Goal: Transaction & Acquisition: Book appointment/travel/reservation

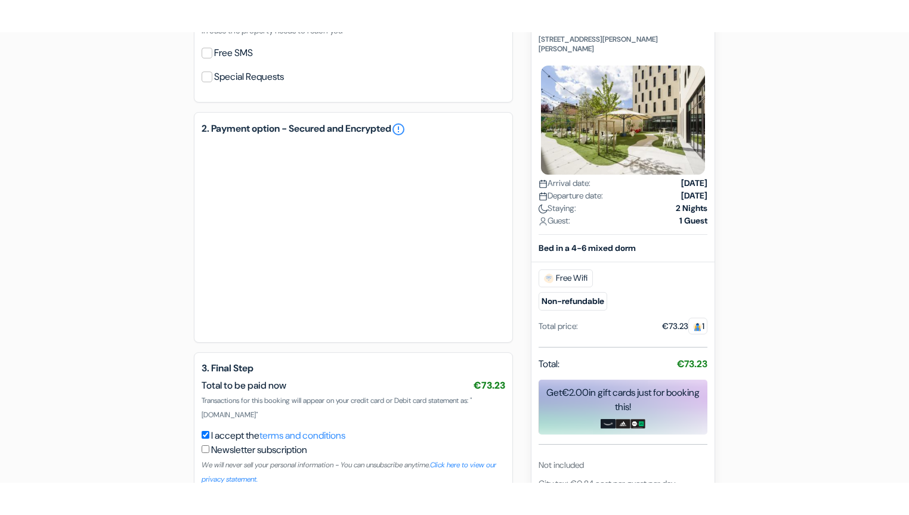
scroll to position [457, 0]
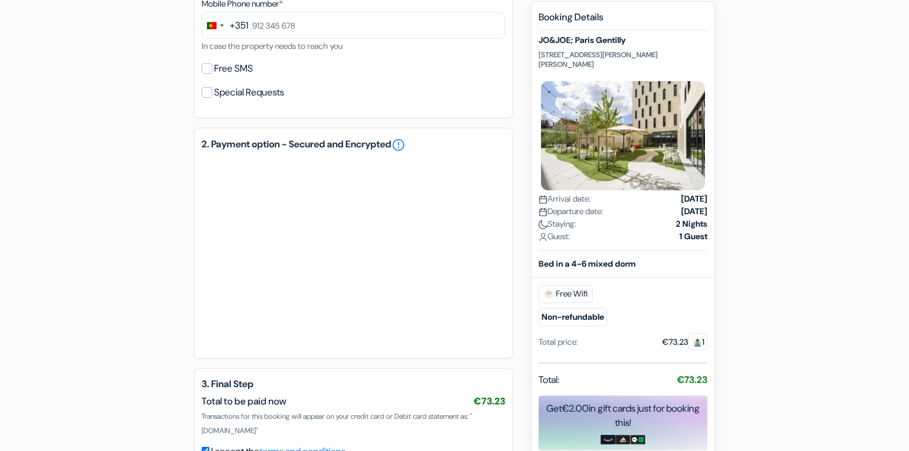
click at [128, 257] on div "add_box JO&JOE; Paris Gentilly [STREET_ADDRESS][PERSON_NAME][PERSON_NAME] Prope…" at bounding box center [454, 102] width 787 height 902
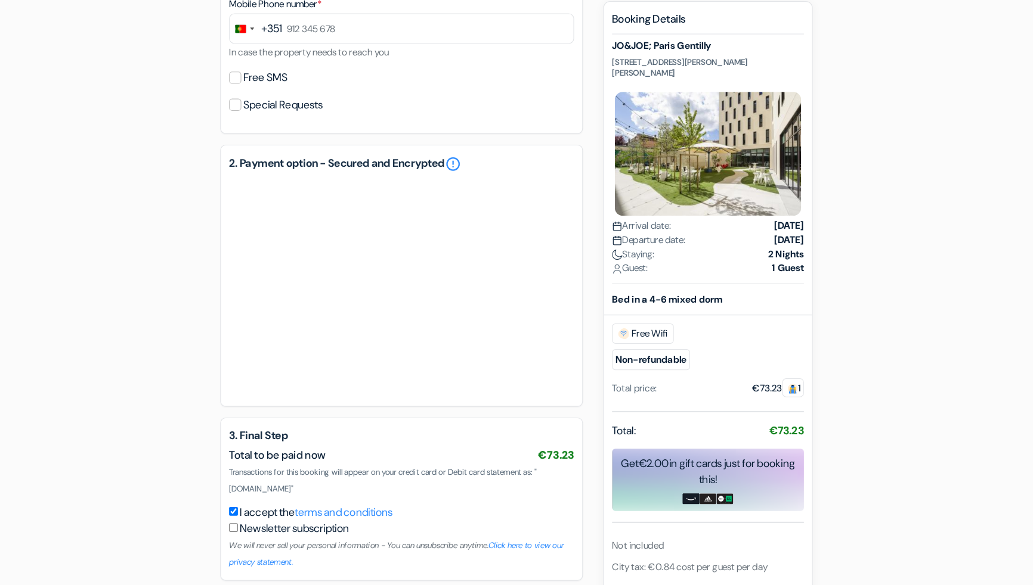
scroll to position [439, 0]
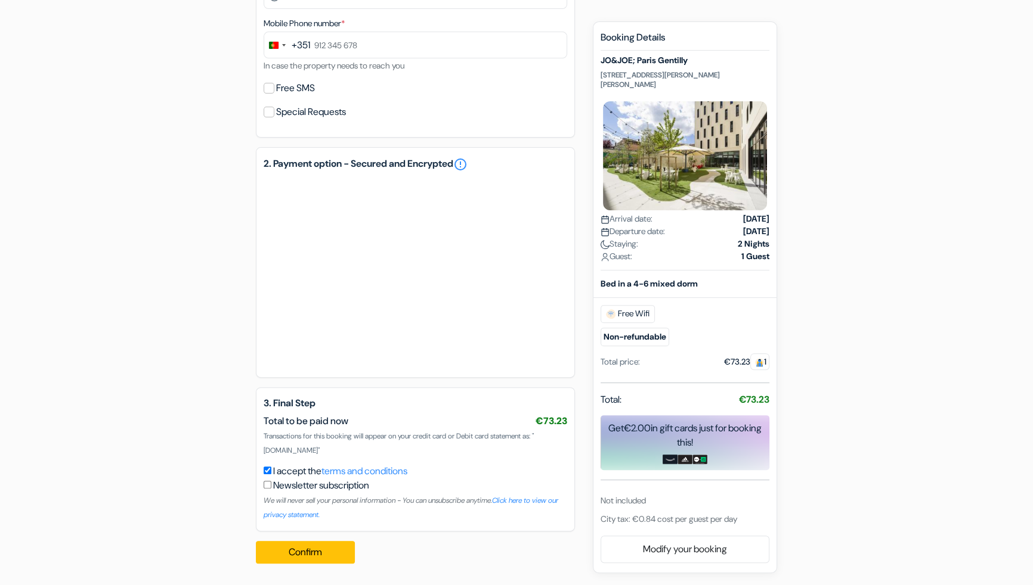
click at [310, 39] on div "+351" at bounding box center [301, 45] width 18 height 14
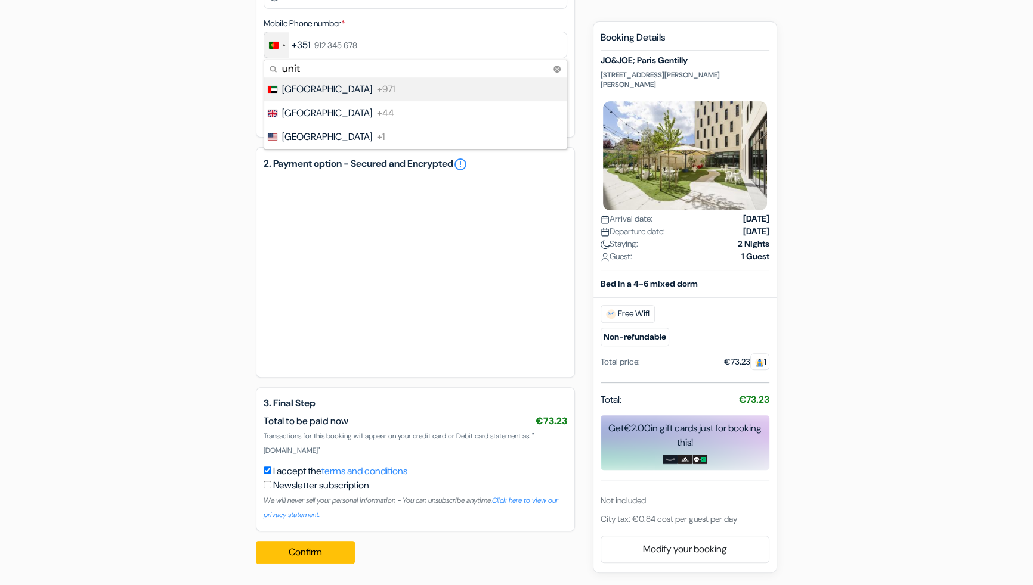
type input "unit"
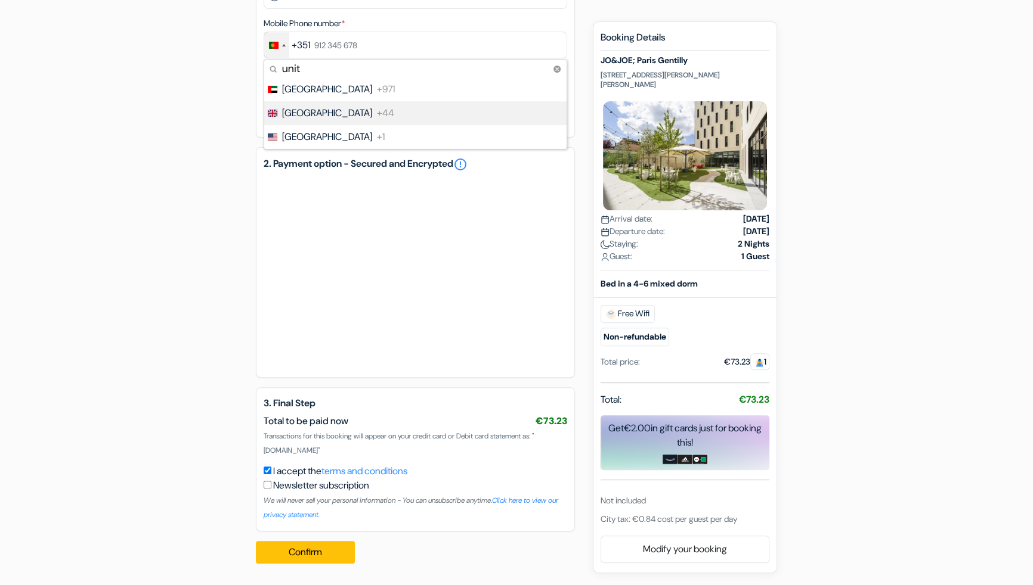
click at [312, 111] on span "[GEOGRAPHIC_DATA]" at bounding box center [327, 113] width 90 height 14
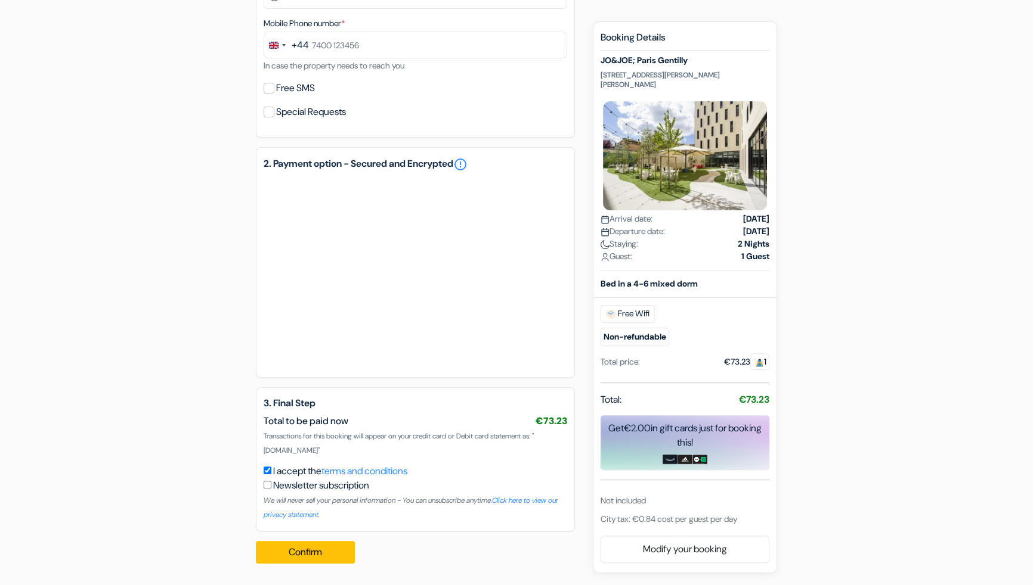
click at [945, 203] on form "Checkout add_box JO&JOE; Paris Gentilly [STREET_ADDRESS][PERSON_NAME][PERSON_NA…" at bounding box center [516, 76] width 1033 height 936
click at [996, 280] on form "Checkout add_box JO&JOE; Paris Gentilly [STREET_ADDRESS][PERSON_NAME][PERSON_NA…" at bounding box center [516, 76] width 1033 height 936
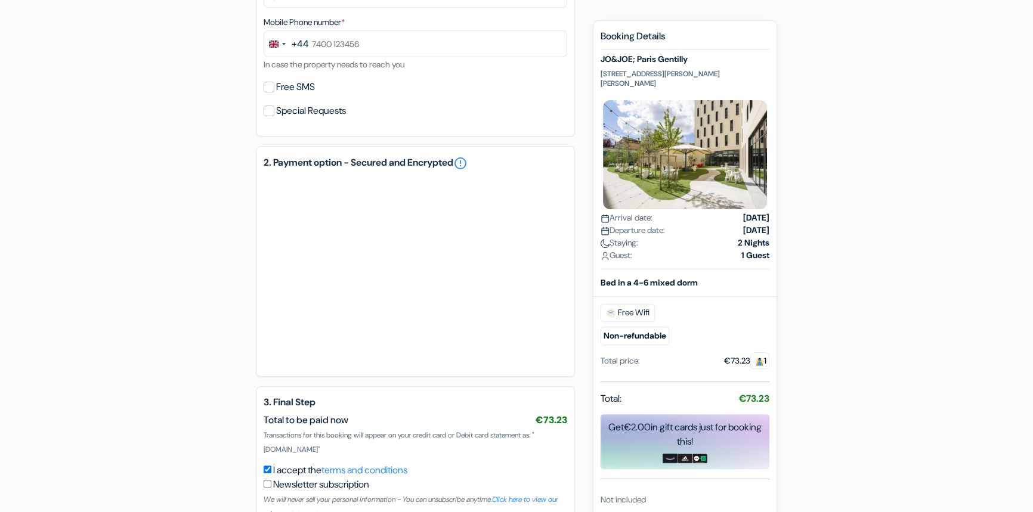
click at [224, 258] on div "add_box JO&JOE; Paris Gentilly [STREET_ADDRESS][PERSON_NAME][PERSON_NAME] Prope…" at bounding box center [516, 121] width 787 height 903
drag, startPoint x: 226, startPoint y: 171, endPoint x: 284, endPoint y: 252, distance: 99.6
click at [226, 171] on div "add_box JO&JOE; Paris Gentilly [STREET_ADDRESS][PERSON_NAME][PERSON_NAME] Prope…" at bounding box center [516, 121] width 787 height 903
click at [205, 232] on div "add_box JO&JOE; Paris Gentilly [STREET_ADDRESS][PERSON_NAME][PERSON_NAME] Prope…" at bounding box center [516, 121] width 787 height 903
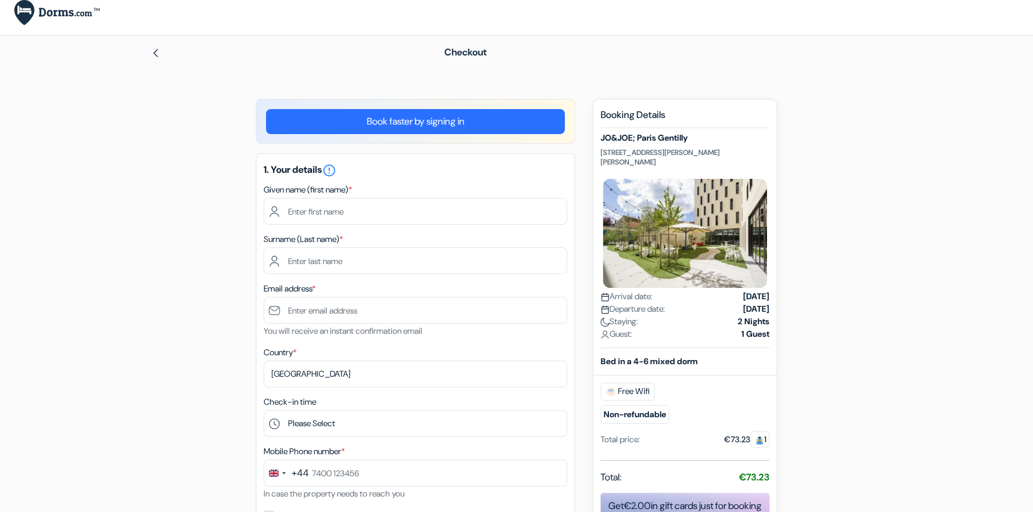
scroll to position [0, 0]
